Goal: Download file/media

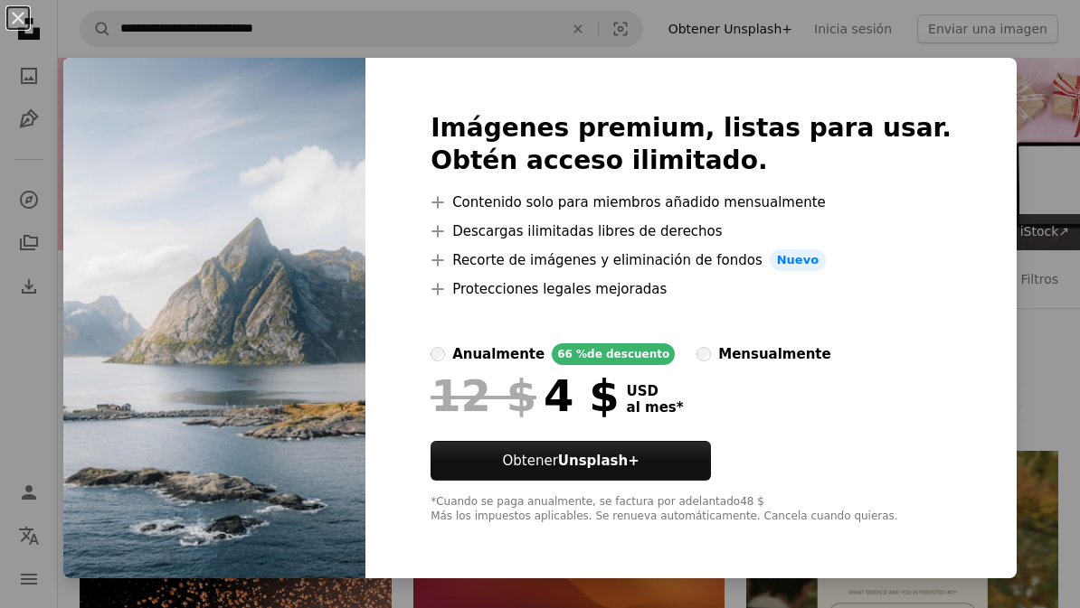
scroll to position [864, 0]
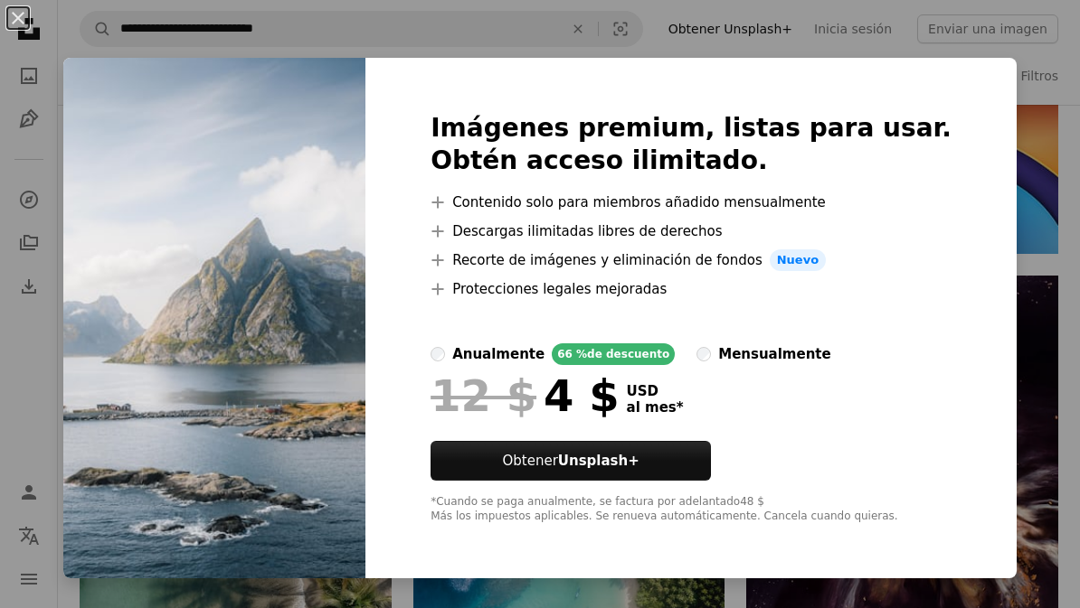
click at [1042, 147] on div "An X shape Imágenes premium, listas para usar. Obtén acceso ilimitado. A plus s…" at bounding box center [540, 304] width 1080 height 608
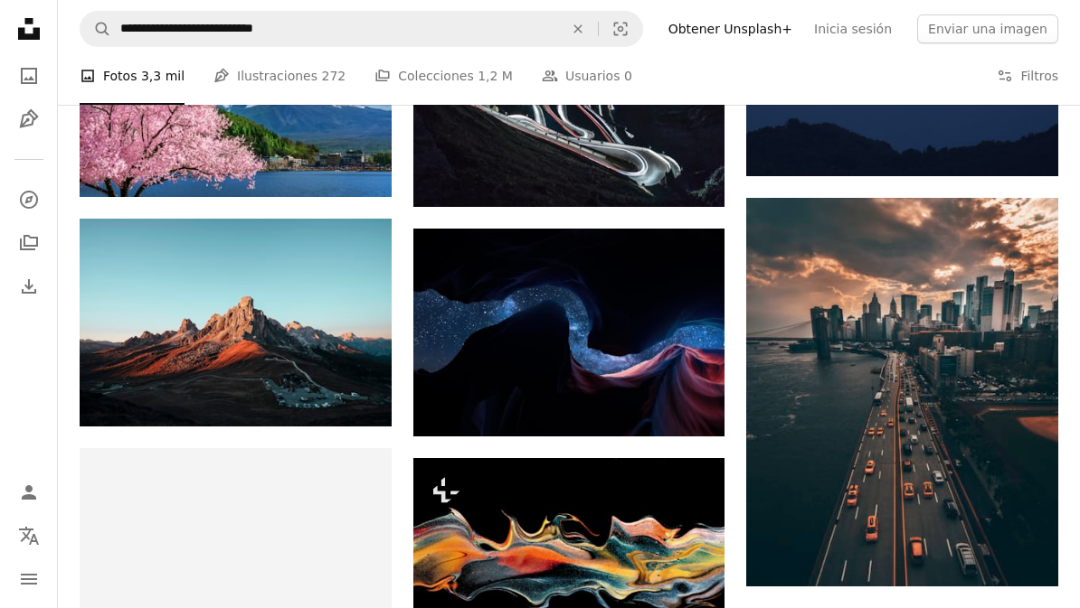
scroll to position [3239, 0]
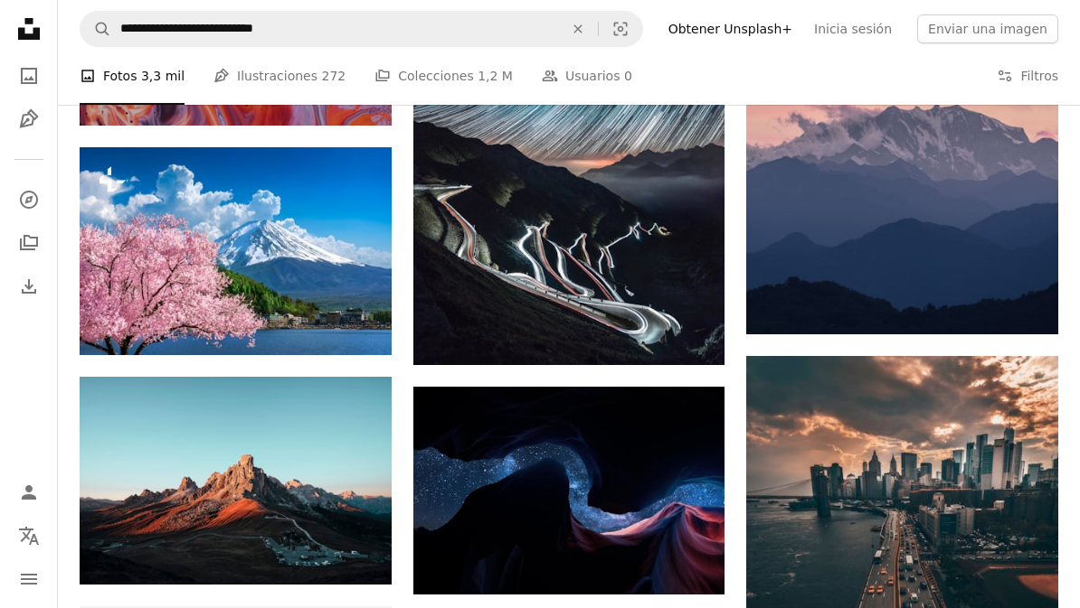
click at [309, 313] on button "A lock Descargar" at bounding box center [321, 322] width 103 height 29
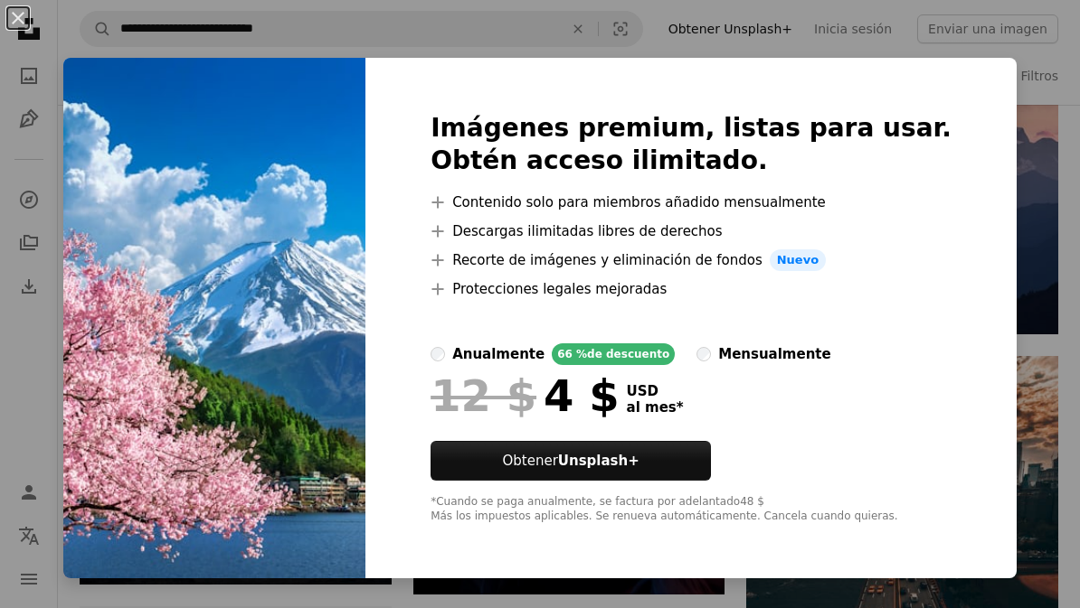
click at [1019, 115] on div "An X shape Imágenes premium, listas para usar. Obtén acceso ilimitado. A plus s…" at bounding box center [540, 304] width 1080 height 608
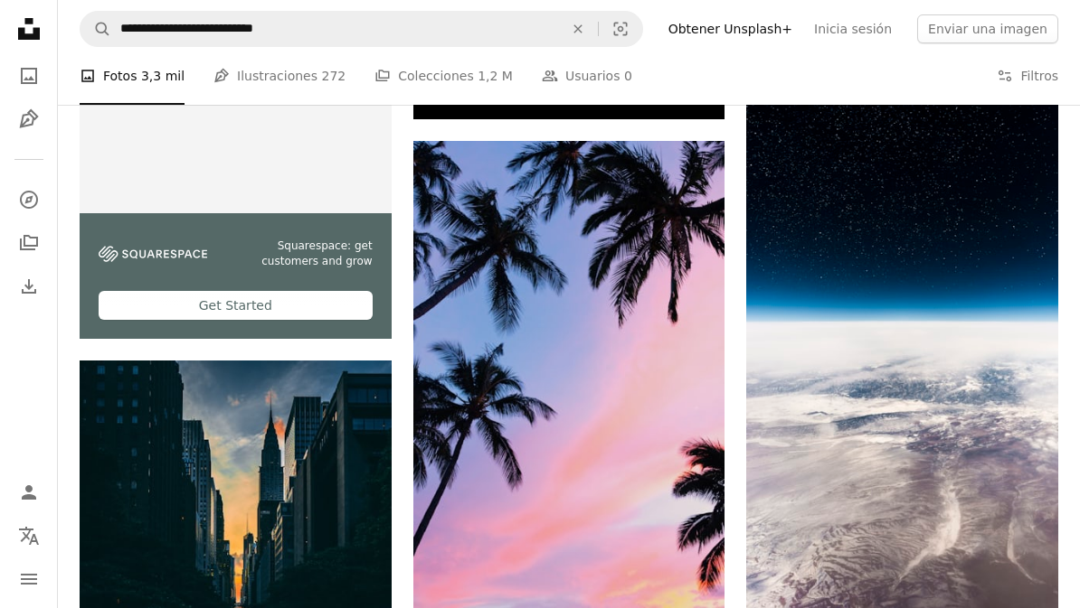
scroll to position [3985, 0]
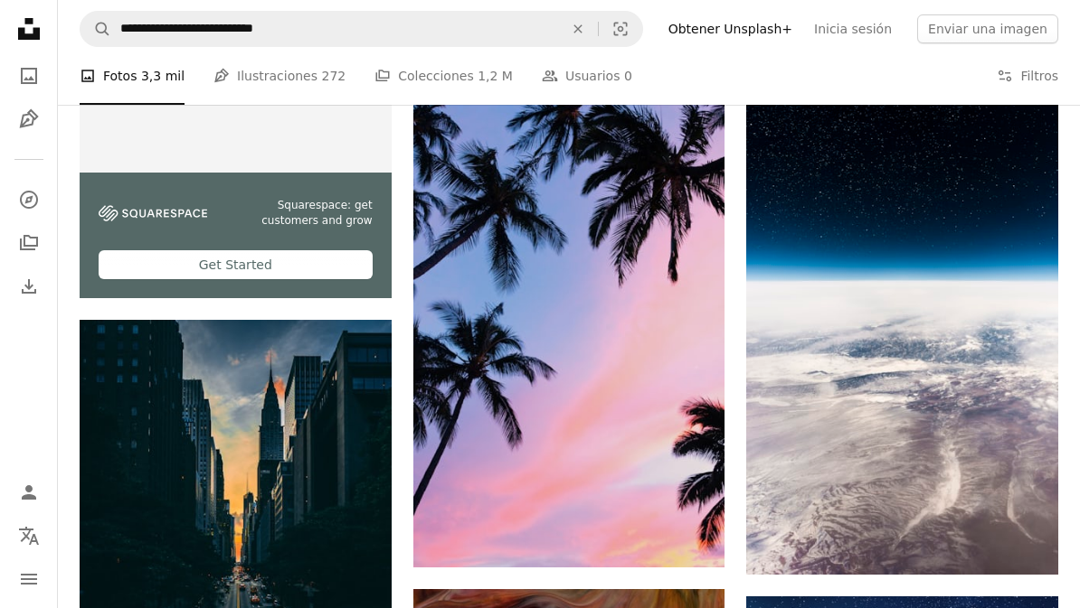
click at [1021, 540] on icon "Descargar" at bounding box center [1022, 541] width 12 height 13
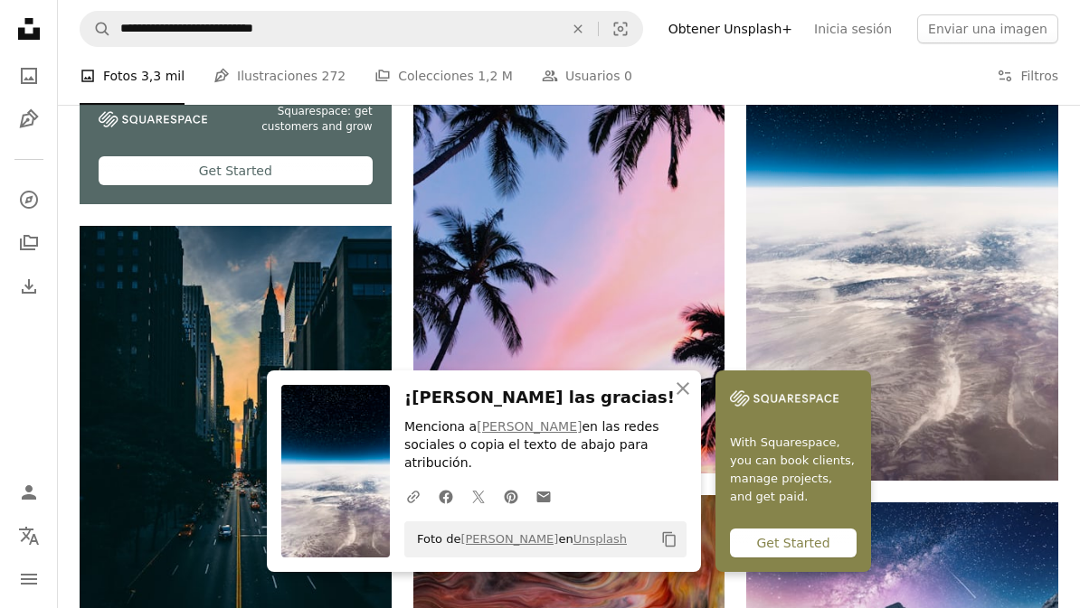
click at [685, 395] on icon "button" at bounding box center [682, 388] width 13 height 13
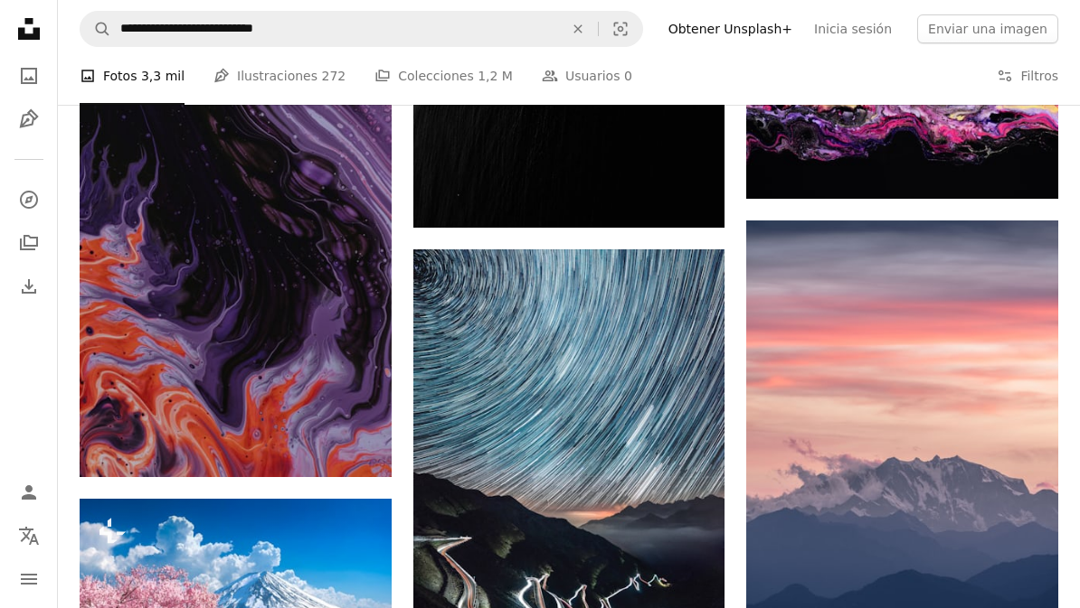
scroll to position [2885, 0]
